Goal: Navigation & Orientation: Understand site structure

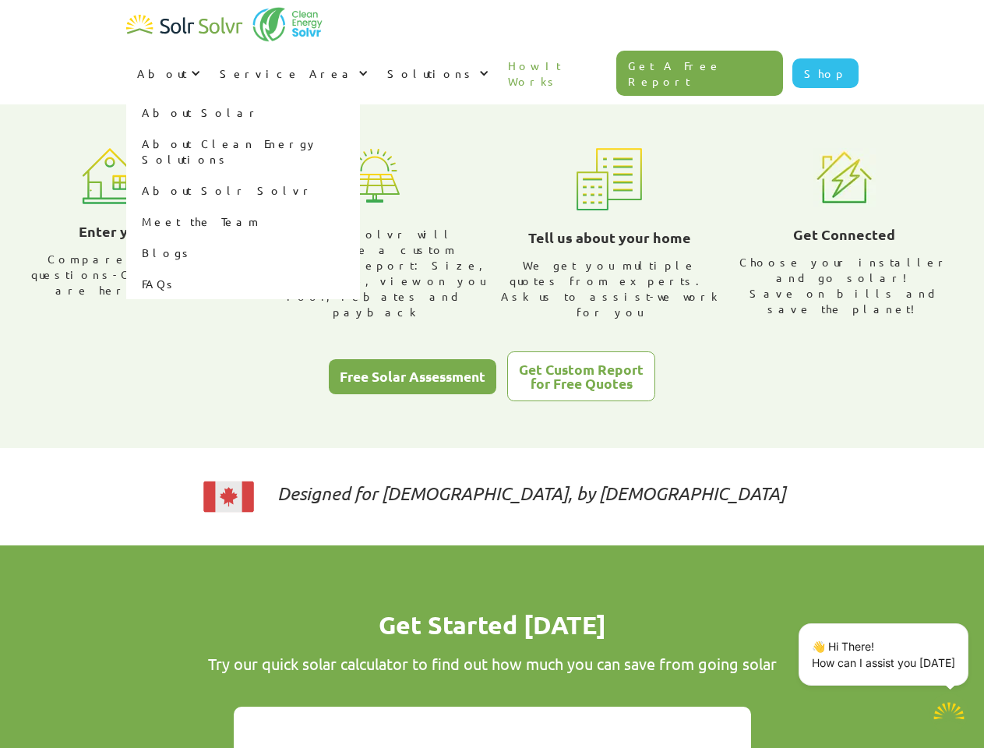
click at [187, 65] on div "About" at bounding box center [162, 73] width 50 height 16
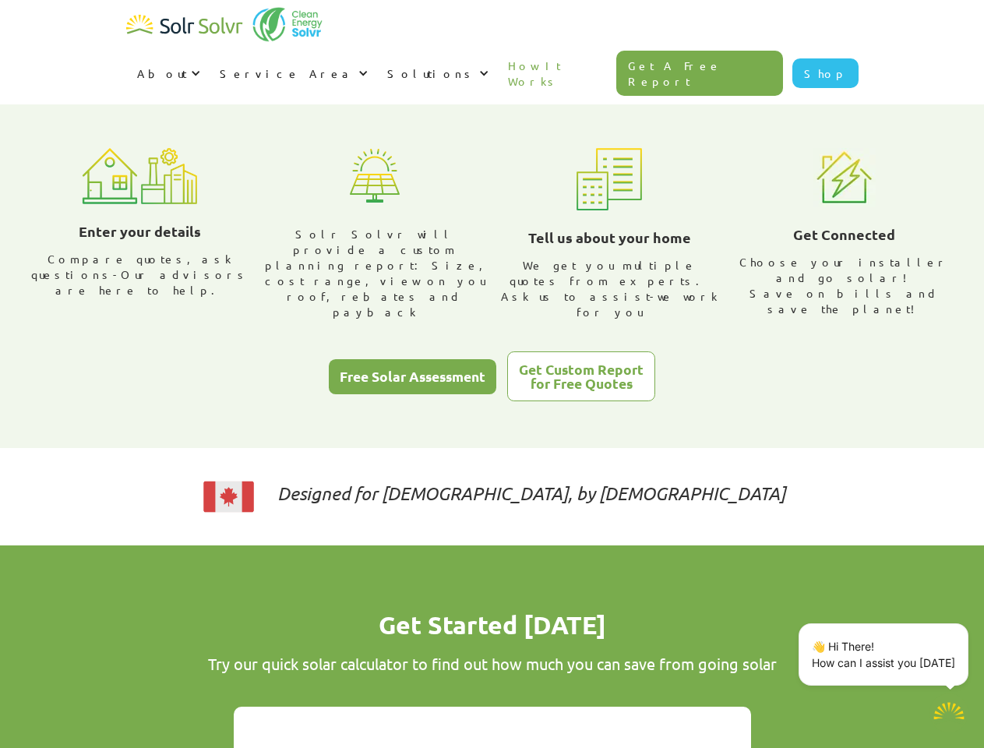
click at [355, 65] on div "Service Area" at bounding box center [287, 73] width 135 height 16
click at [475, 65] on div "Solutions" at bounding box center [431, 73] width 88 height 16
click at [887, 655] on p "👋 Hi There! How can I assist you [DATE]" at bounding box center [883, 654] width 143 height 33
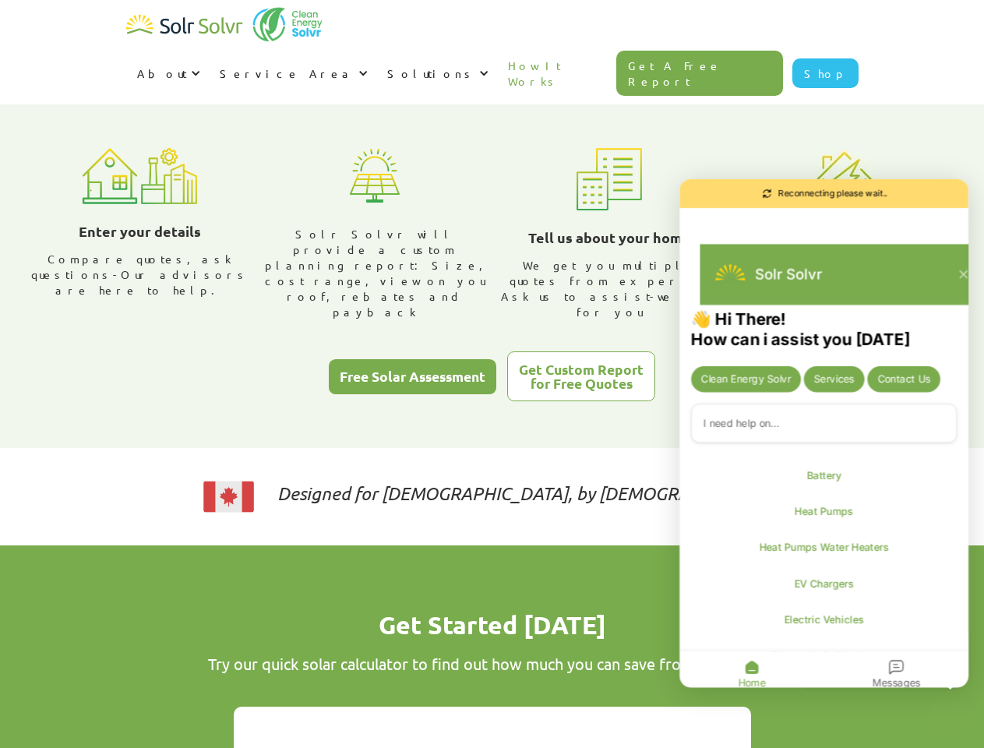
click at [966, 627] on div "👋 Hi There! How can i assist you [DATE] Clean Energy Solvr Services Contact Us …" at bounding box center [824, 501] width 289 height 385
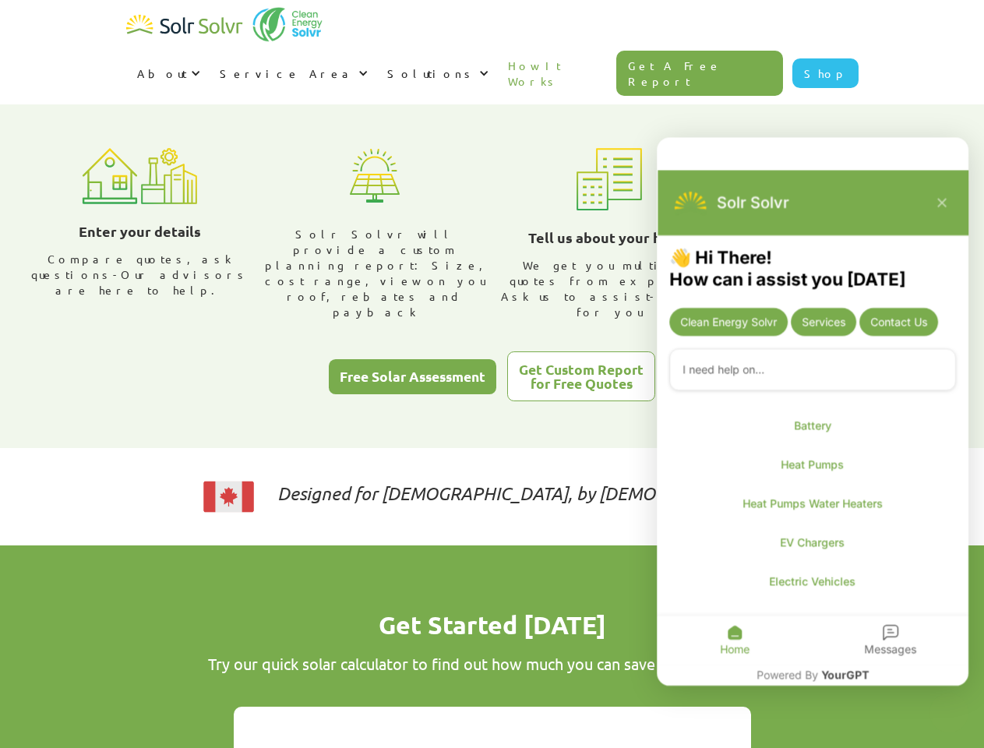
click at [949, 713] on icon "Close chatbot widget" at bounding box center [949, 713] width 19 height 19
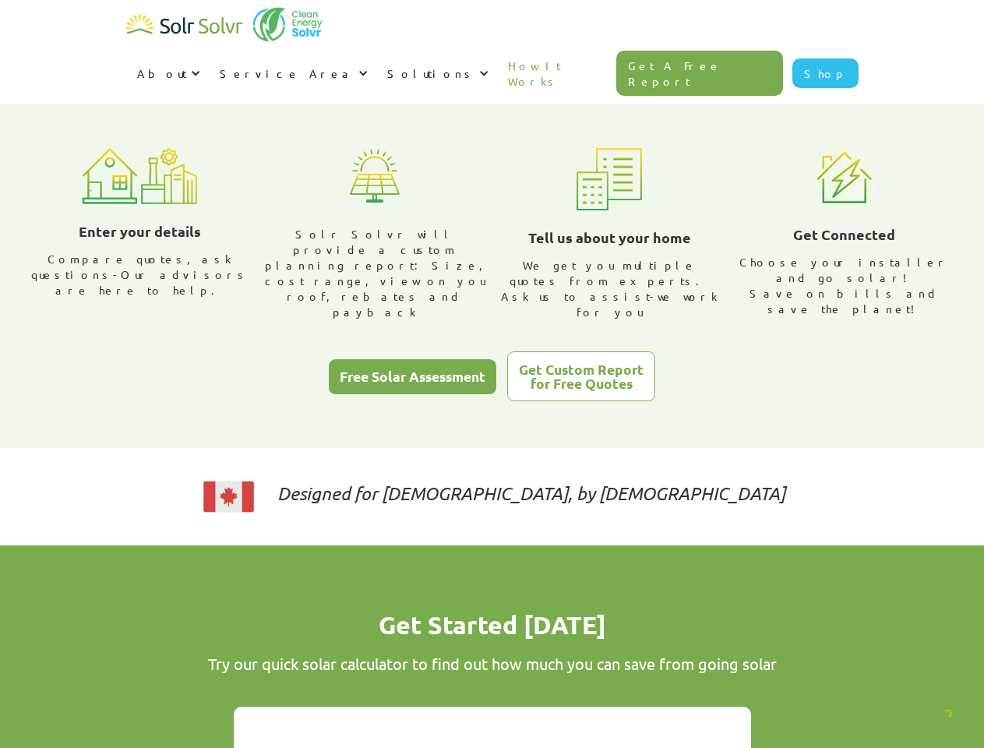
type textarea "x"
